Goal: Use online tool/utility: Utilize a website feature to perform a specific function

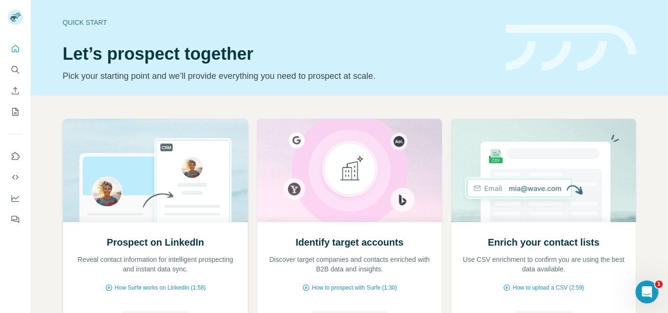
scroll to position [98, 0]
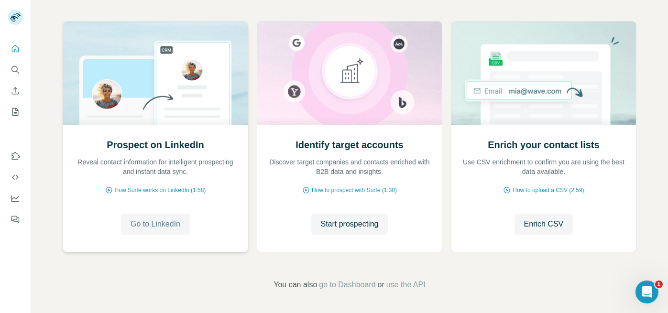
click at [144, 222] on span "Go to LinkedIn" at bounding box center [156, 224] width 50 height 11
click at [16, 69] on icon "Search" at bounding box center [16, 70] width 10 height 10
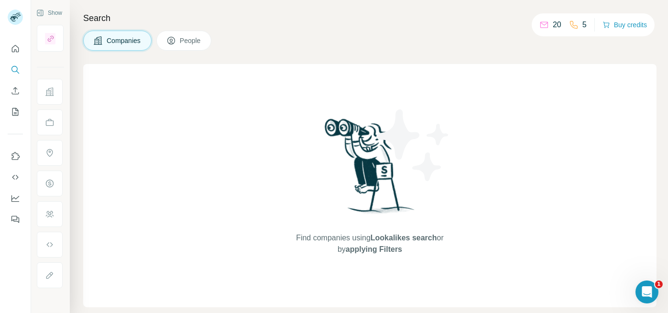
click at [190, 46] on button "People" at bounding box center [183, 41] width 55 height 20
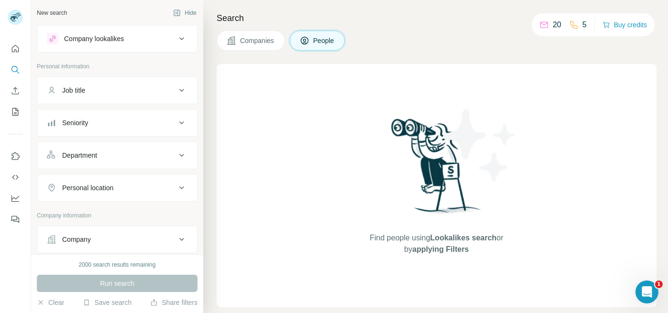
click at [162, 45] on button "Company lookalikes" at bounding box center [117, 38] width 160 height 23
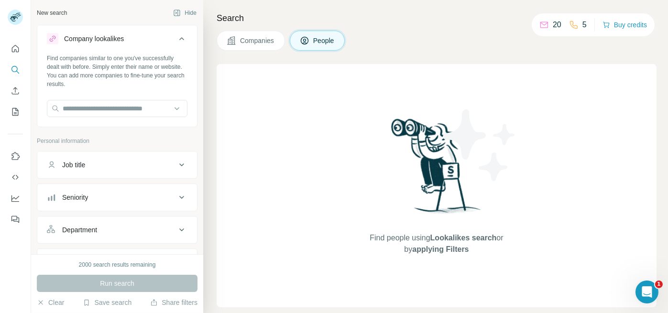
click at [162, 45] on button "Company lookalikes" at bounding box center [117, 40] width 160 height 27
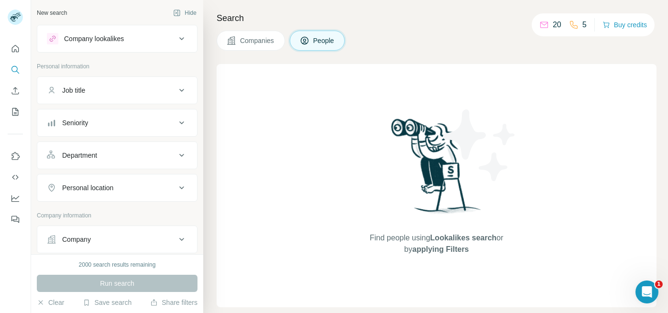
click at [176, 94] on icon at bounding box center [181, 90] width 11 height 11
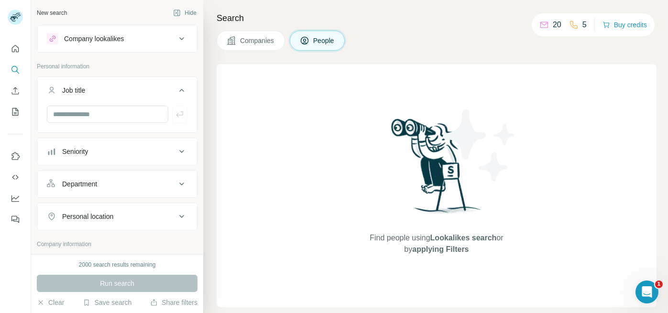
click at [176, 94] on icon at bounding box center [181, 90] width 11 height 11
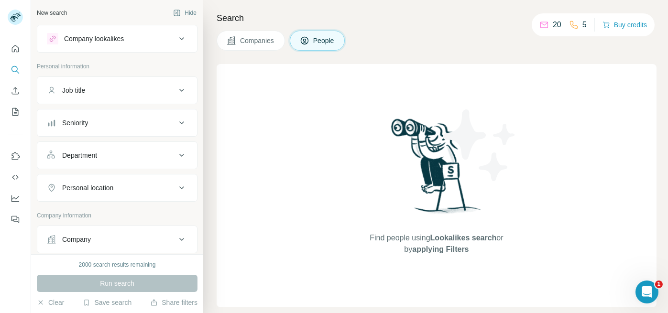
click at [148, 95] on button "Job title" at bounding box center [117, 90] width 160 height 23
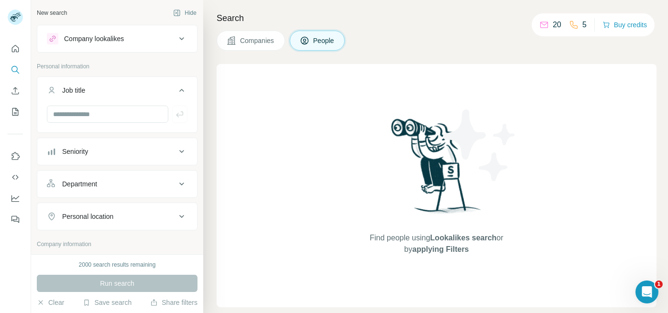
click at [148, 95] on button "Job title" at bounding box center [117, 92] width 160 height 27
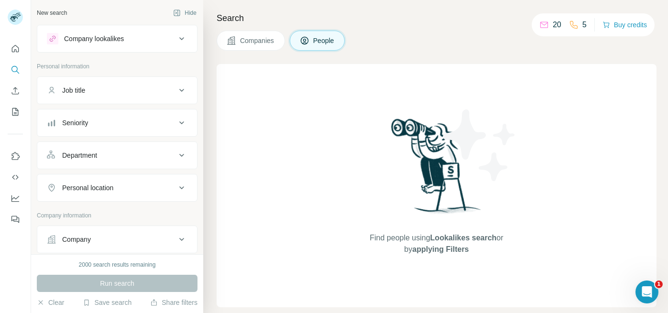
click at [164, 118] on div "Seniority" at bounding box center [111, 123] width 129 height 10
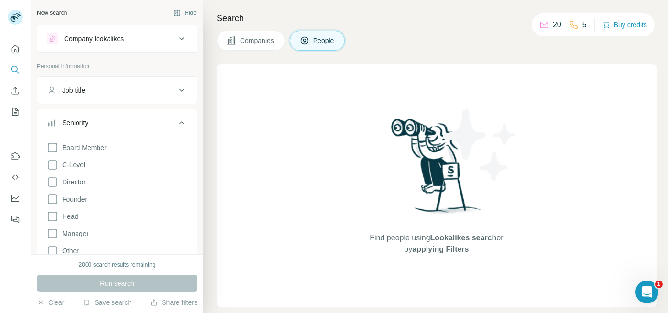
click at [164, 118] on div "Seniority" at bounding box center [111, 123] width 129 height 10
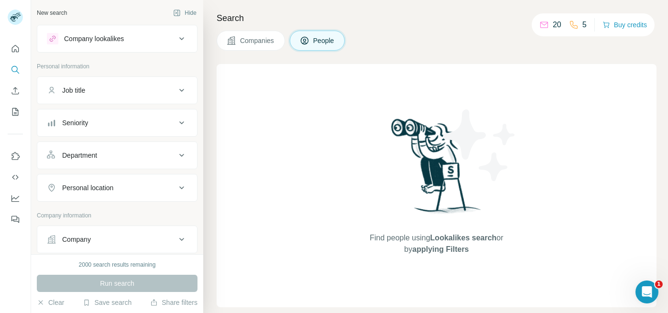
click at [178, 156] on icon at bounding box center [181, 155] width 11 height 11
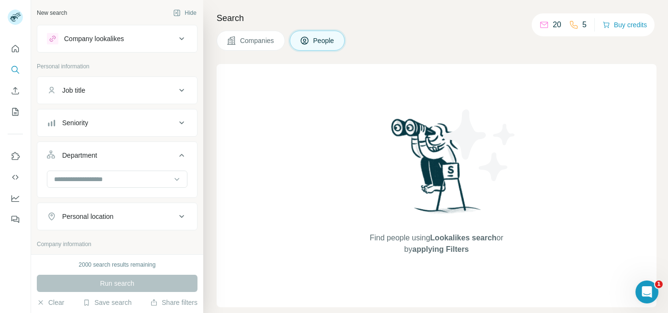
click at [179, 155] on icon at bounding box center [181, 155] width 5 height 3
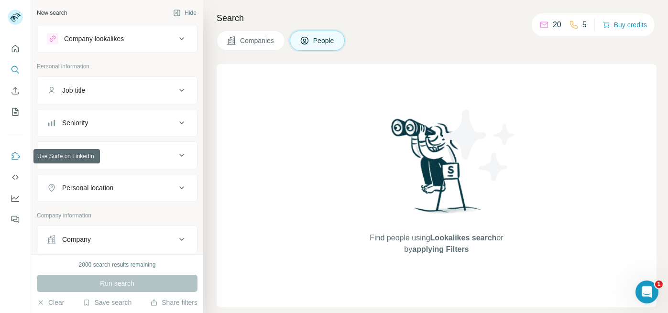
click at [18, 157] on icon "Use Surfe on LinkedIn" at bounding box center [16, 157] width 10 height 10
click at [152, 40] on div "Company lookalikes" at bounding box center [111, 38] width 129 height 11
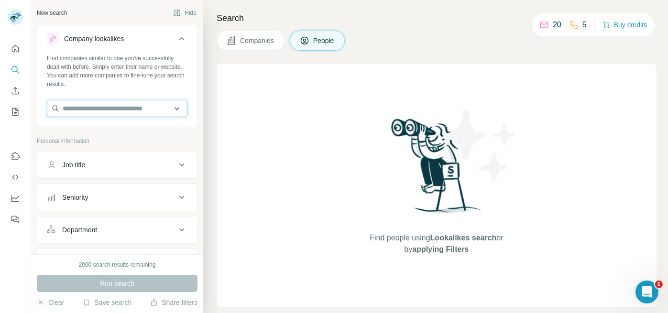
click at [99, 115] on input "text" at bounding box center [117, 108] width 141 height 17
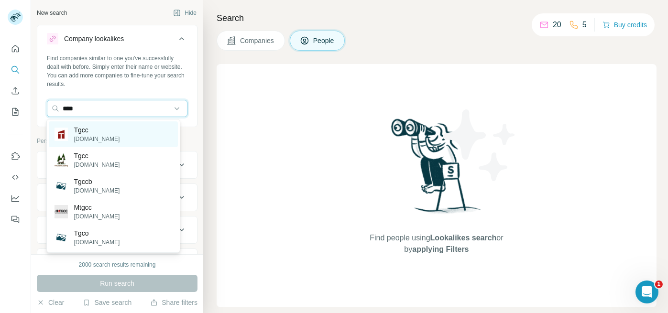
type input "****"
click at [100, 139] on div "Tgcc tgcc.ma" at bounding box center [113, 134] width 129 height 26
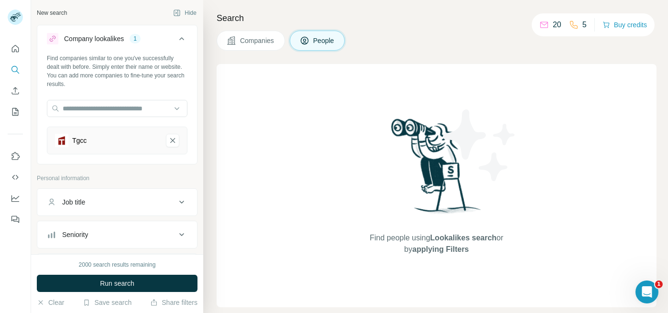
scroll to position [159, 0]
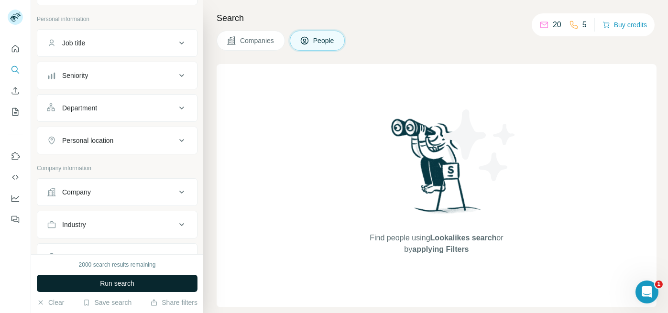
click at [145, 285] on button "Run search" at bounding box center [117, 283] width 161 height 17
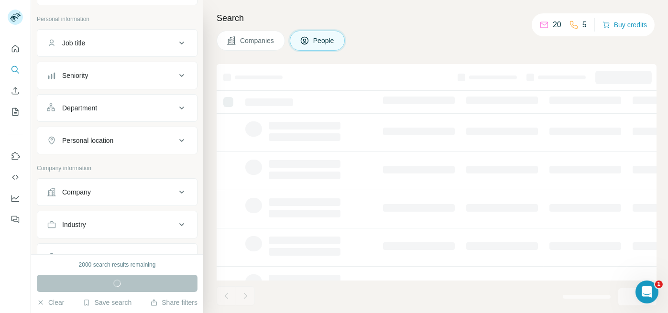
click at [152, 143] on div "Personal location" at bounding box center [111, 141] width 129 height 10
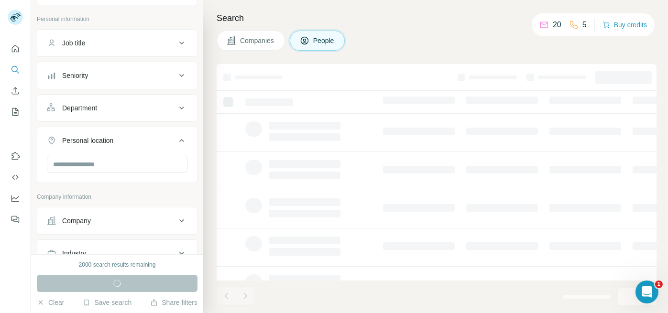
click at [152, 143] on div "Personal location" at bounding box center [111, 141] width 129 height 10
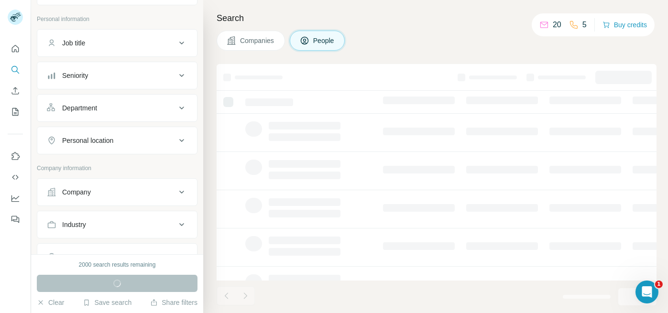
click at [165, 106] on div "Department" at bounding box center [111, 108] width 129 height 10
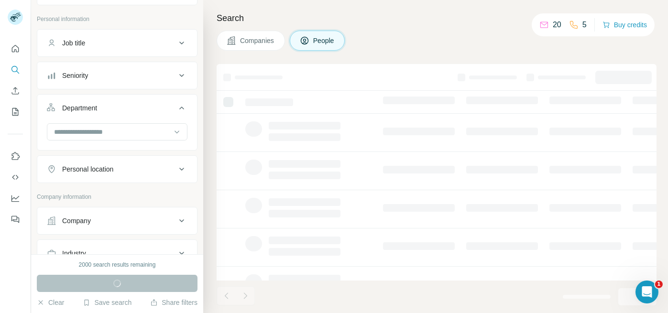
click at [165, 106] on div "Department" at bounding box center [111, 108] width 129 height 10
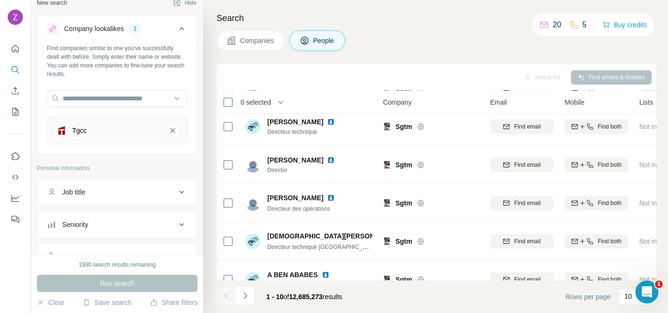
scroll to position [0, 0]
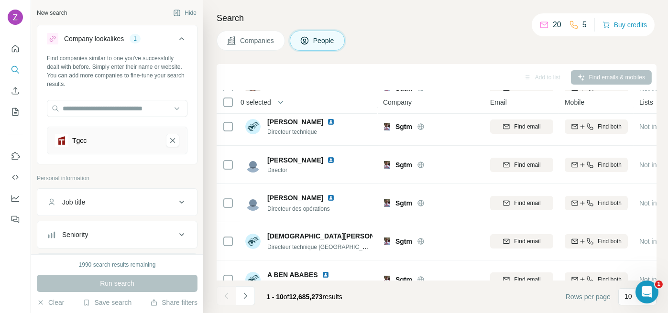
click at [267, 46] on button "Companies" at bounding box center [251, 41] width 68 height 20
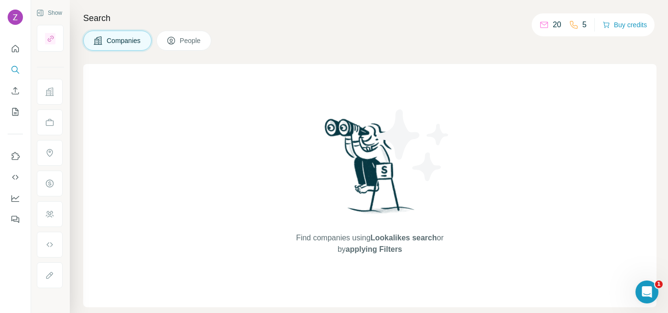
click at [199, 48] on button "People" at bounding box center [183, 41] width 55 height 20
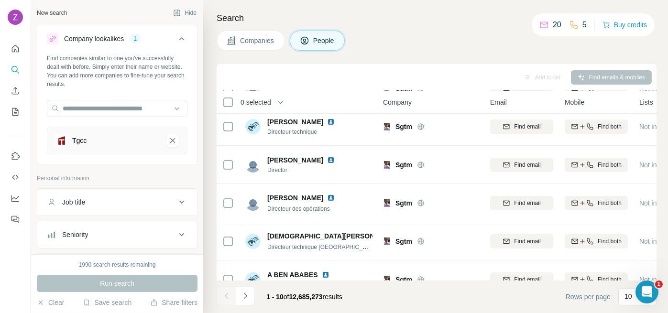
scroll to position [220, 0]
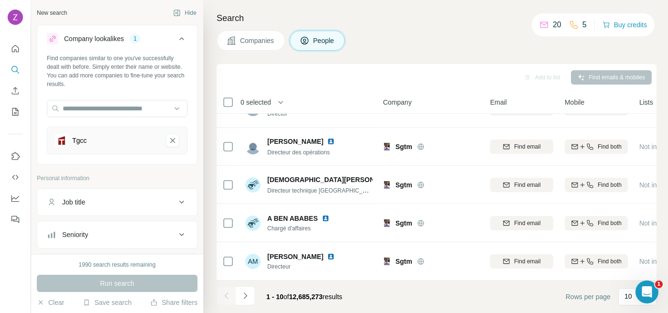
click at [158, 207] on button "Job title" at bounding box center [117, 202] width 160 height 23
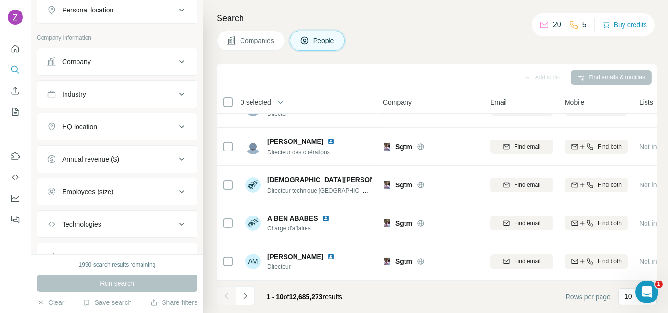
click at [124, 68] on button "Company" at bounding box center [117, 61] width 160 height 23
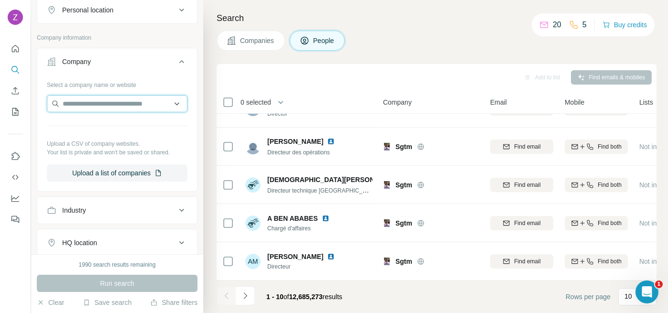
click at [146, 108] on input "text" at bounding box center [117, 103] width 141 height 17
click at [148, 99] on input "text" at bounding box center [117, 103] width 141 height 17
click at [165, 63] on div "Company" at bounding box center [111, 62] width 129 height 10
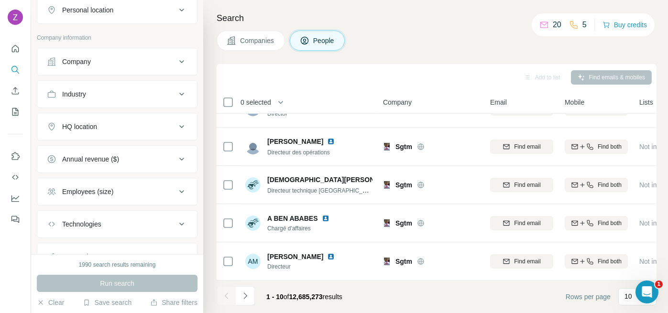
scroll to position [0, 0]
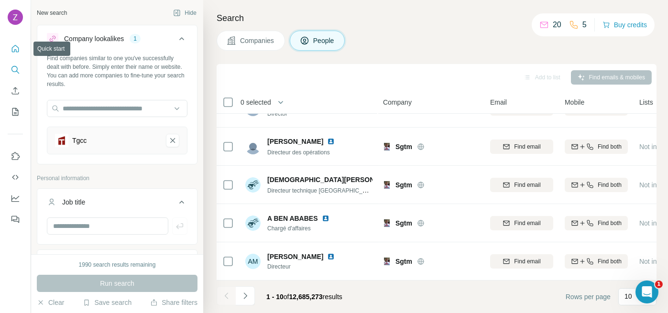
click at [12, 47] on icon "Quick start" at bounding box center [15, 48] width 7 height 7
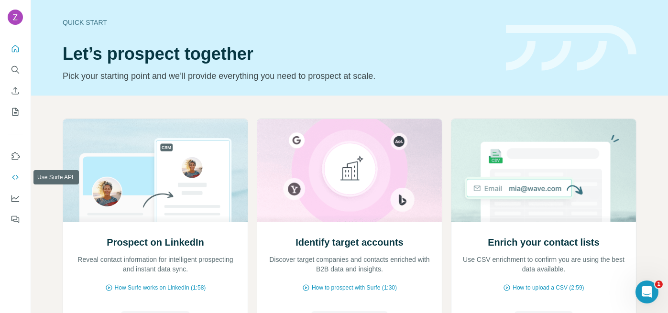
click at [15, 180] on icon "Use Surfe API" at bounding box center [16, 178] width 10 height 10
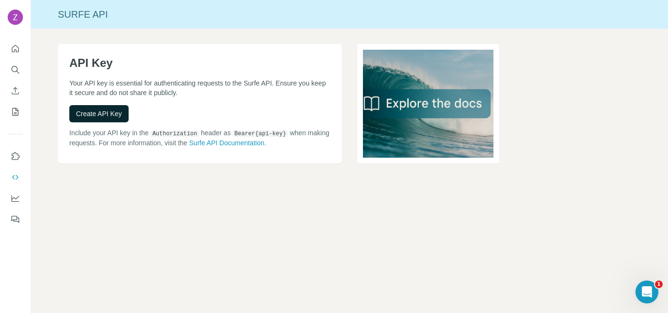
click at [108, 114] on span "Create API Key" at bounding box center [99, 114] width 46 height 10
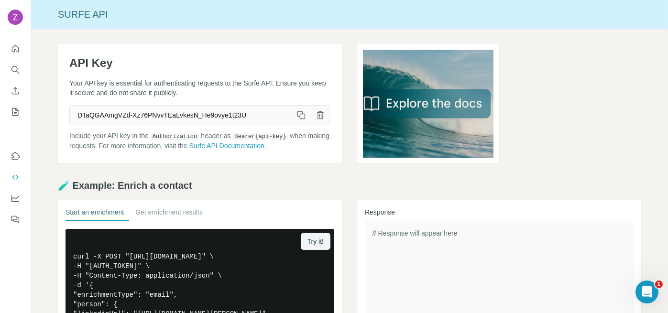
click at [302, 114] on icon "button" at bounding box center [301, 115] width 10 height 10
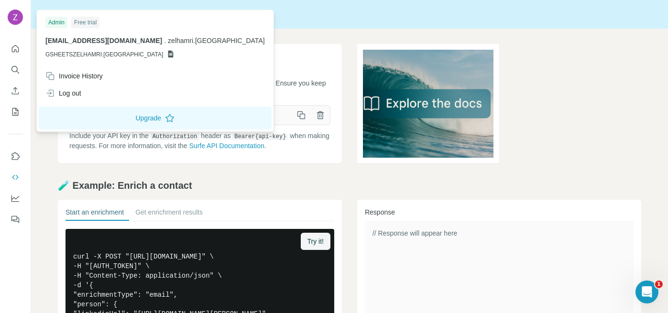
click at [6, 24] on div at bounding box center [17, 19] width 28 height 32
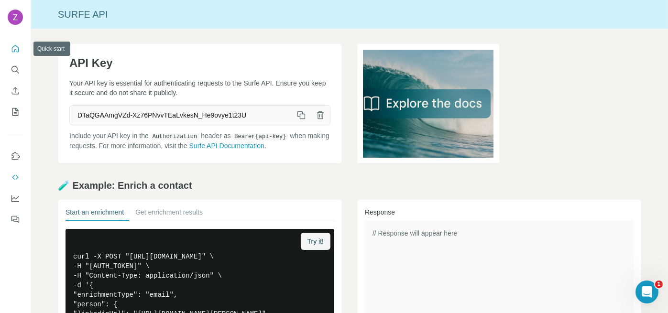
click at [11, 56] on button "Quick start" at bounding box center [15, 48] width 15 height 17
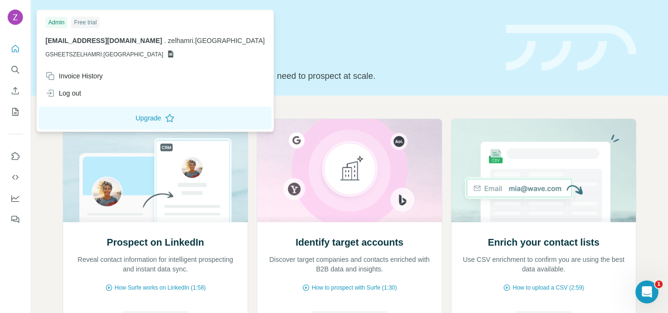
click at [16, 23] on img at bounding box center [15, 17] width 15 height 15
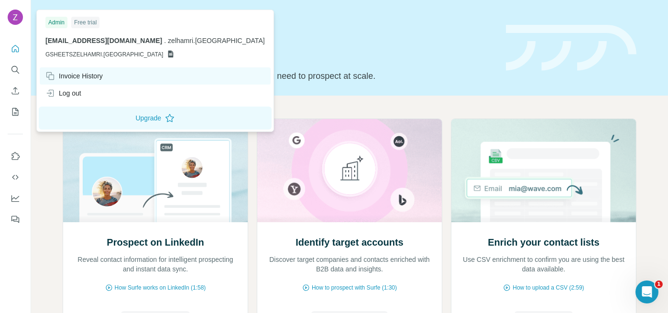
click at [73, 77] on div "Invoice History" at bounding box center [73, 76] width 57 height 10
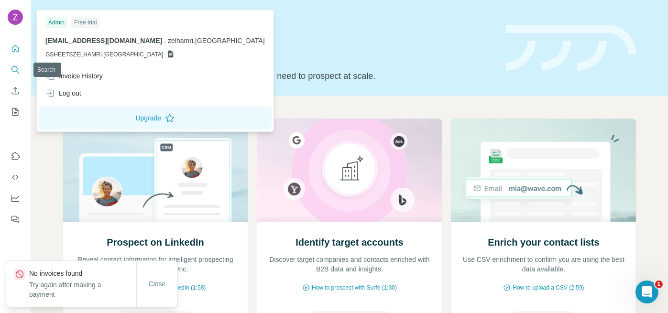
click at [16, 67] on icon "Search" at bounding box center [14, 69] width 6 height 6
